Goal: Find specific page/section: Find specific page/section

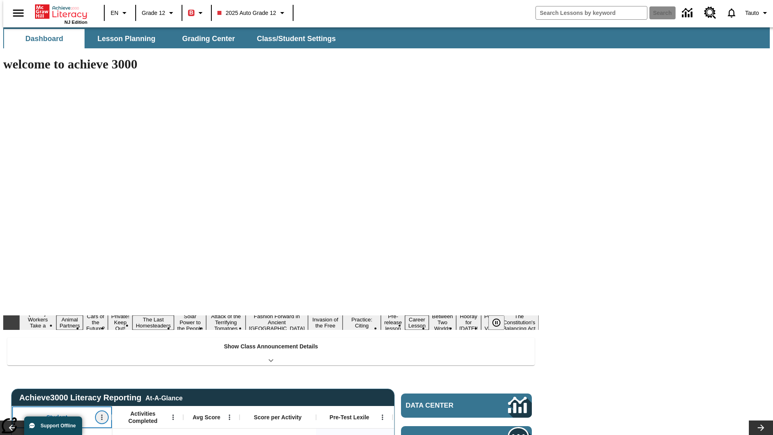
click at [101, 415] on icon "Open Menu" at bounding box center [101, 417] width 1 height 5
click at [15, 284] on icon at bounding box center [14, 283] width 5 height 5
click at [101, 415] on icon "Student, Open Menu," at bounding box center [101, 417] width 1 height 5
click at [15, 284] on icon at bounding box center [14, 283] width 5 height 5
click at [172, 415] on icon "Open Menu" at bounding box center [172, 417] width 1 height 5
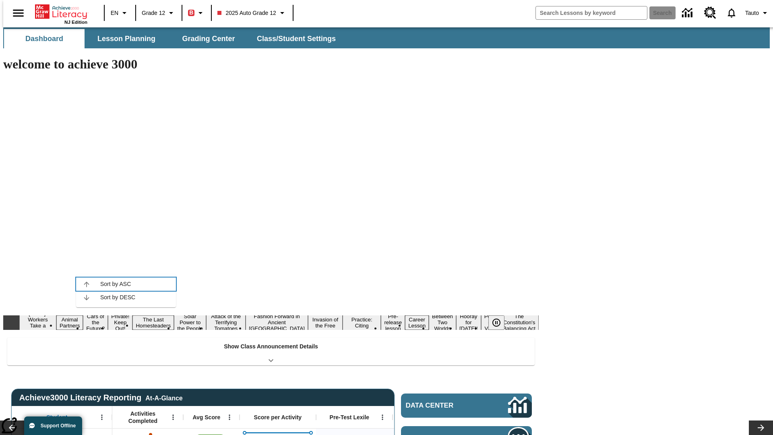
click at [87, 284] on icon at bounding box center [86, 283] width 5 height 5
click at [172, 415] on icon "Activities Completed, Open Menu," at bounding box center [172, 417] width 1 height 5
